Goal: Task Accomplishment & Management: Use online tool/utility

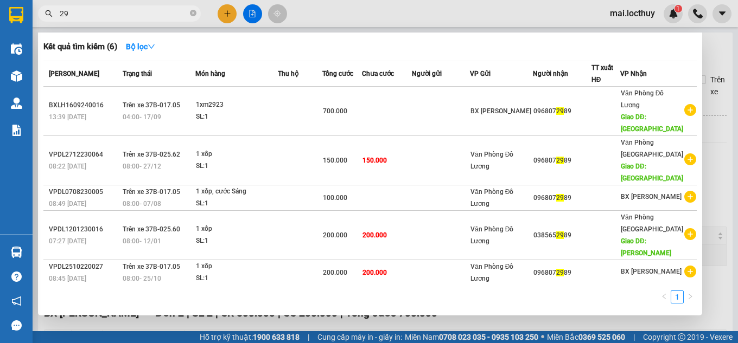
type input "2"
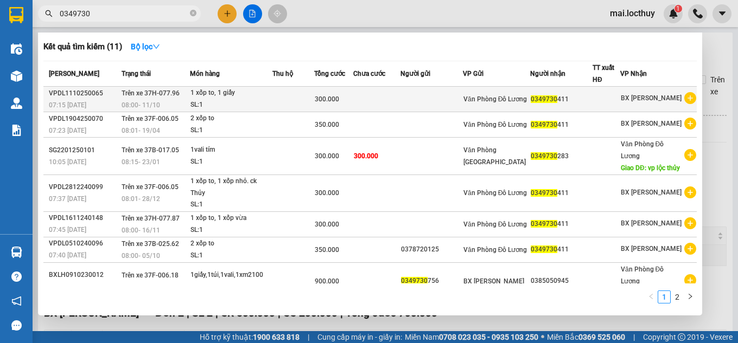
type input "0349730"
click at [187, 96] on td "Trên xe 37H-077.96 08:00 [DATE]" at bounding box center [155, 100] width 72 height 26
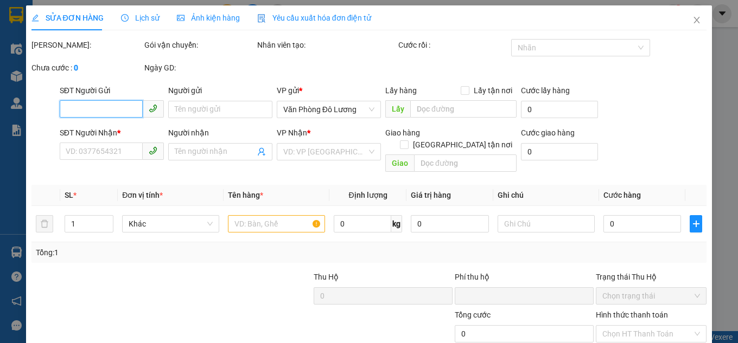
type input "0349730411"
type input "0"
type input "300.000"
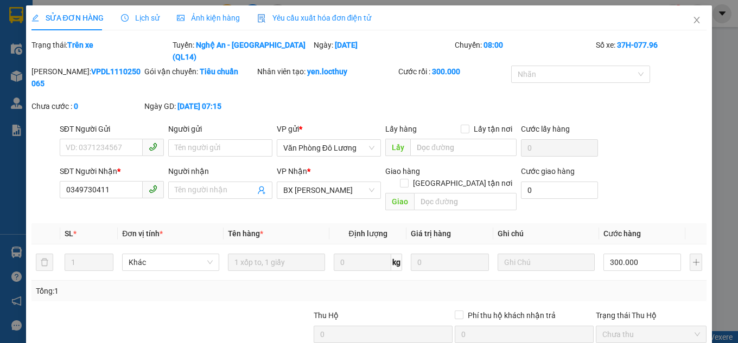
click at [181, 21] on span "Ảnh kiện hàng" at bounding box center [208, 18] width 63 height 9
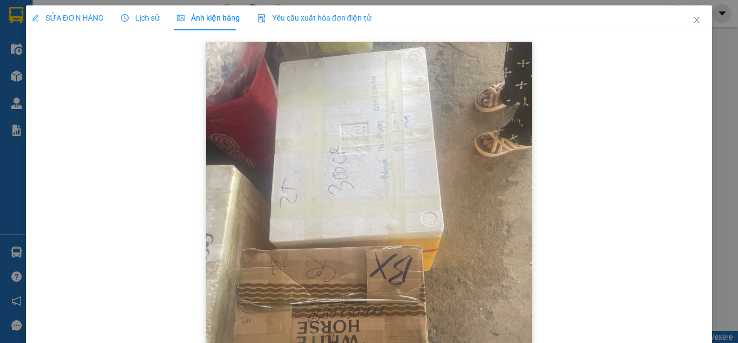
click at [306, 163] on img at bounding box center [369, 259] width 326 height 434
click at [696, 24] on span "Close" at bounding box center [697, 20] width 30 height 30
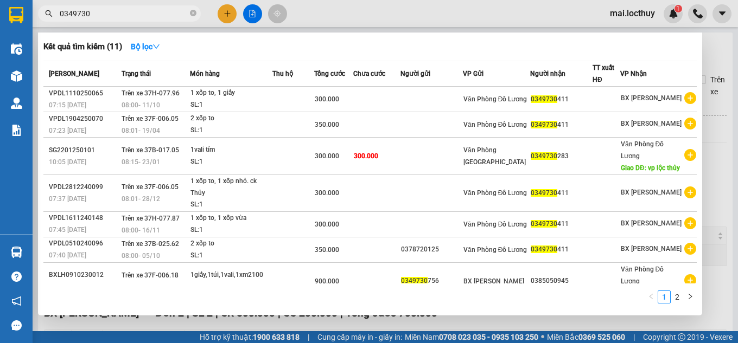
click at [107, 13] on input "0349730" at bounding box center [124, 14] width 128 height 12
